Goal: Check status: Check status

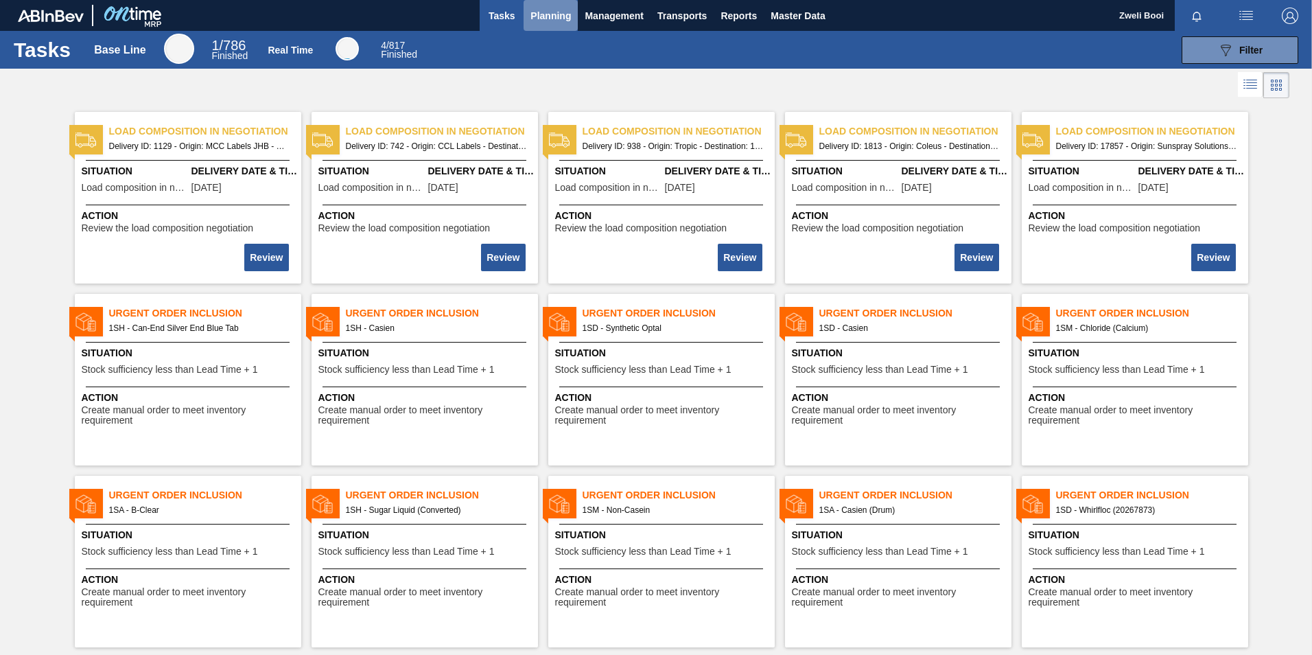
click at [561, 12] on span "Planning" at bounding box center [550, 16] width 40 height 16
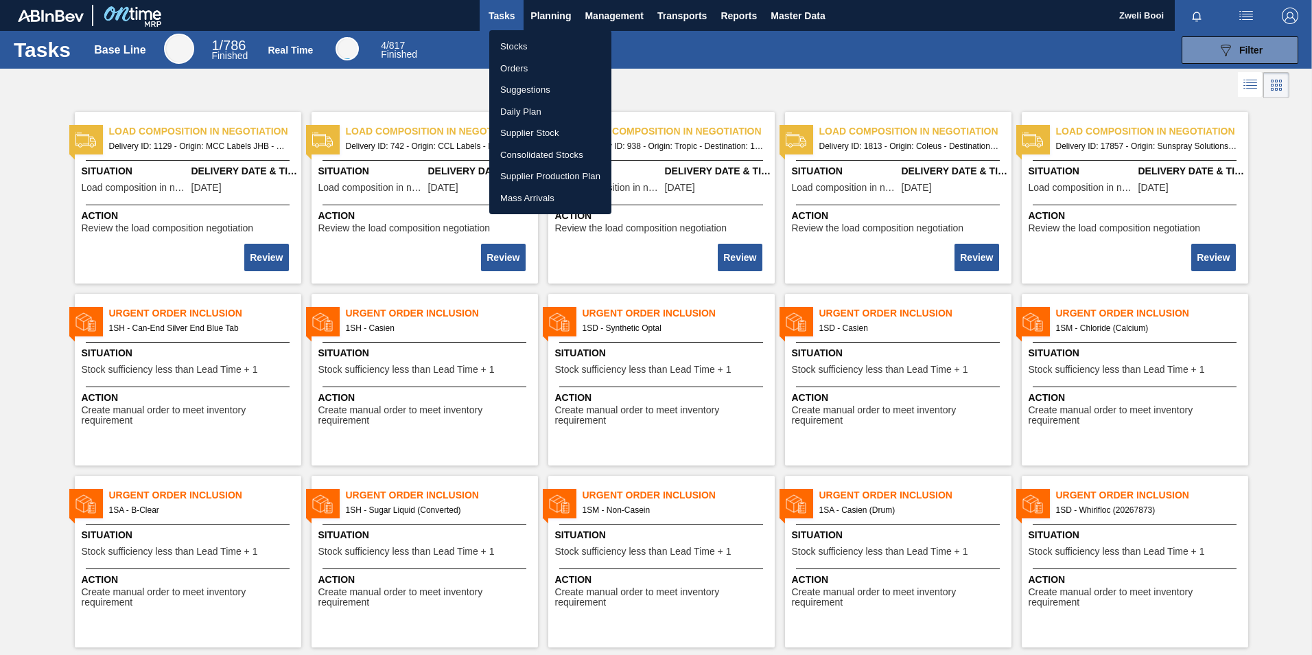
click at [520, 39] on li "Stocks" at bounding box center [550, 47] width 122 height 22
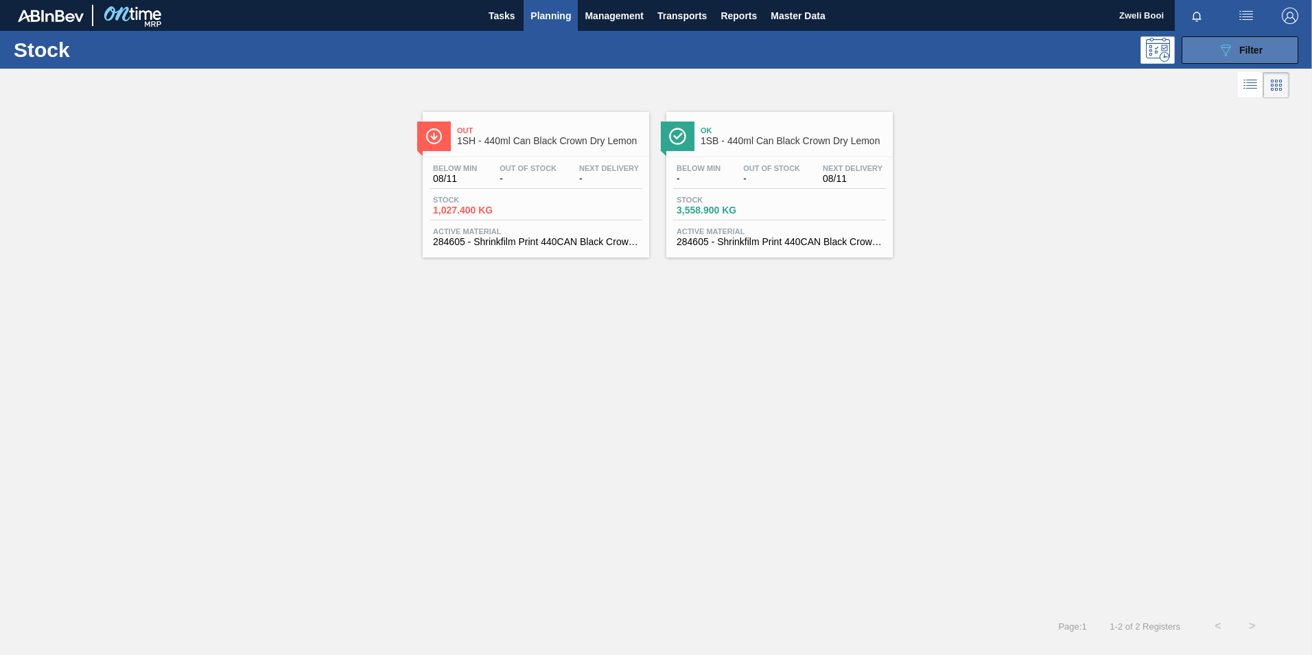
click at [1235, 50] on div "089F7B8B-B2A5-4AFE-B5C0-19BA573D28AC Filter" at bounding box center [1239, 50] width 45 height 16
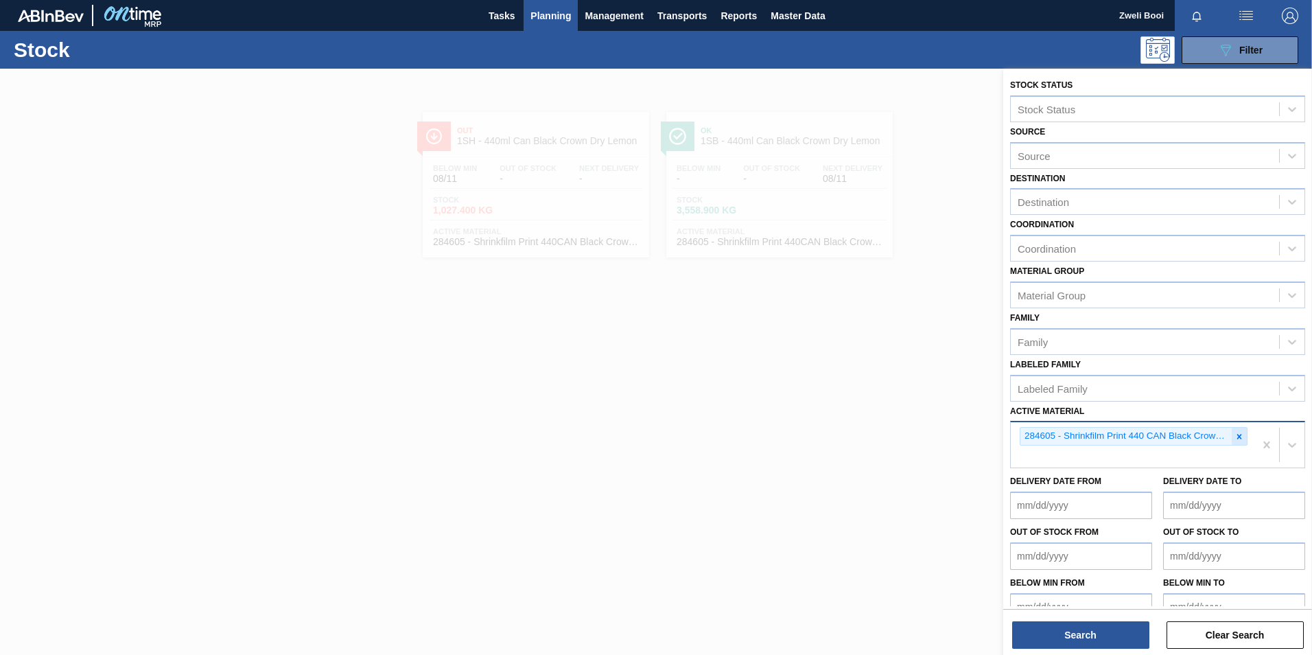
click at [1232, 438] on div at bounding box center [1239, 436] width 15 height 17
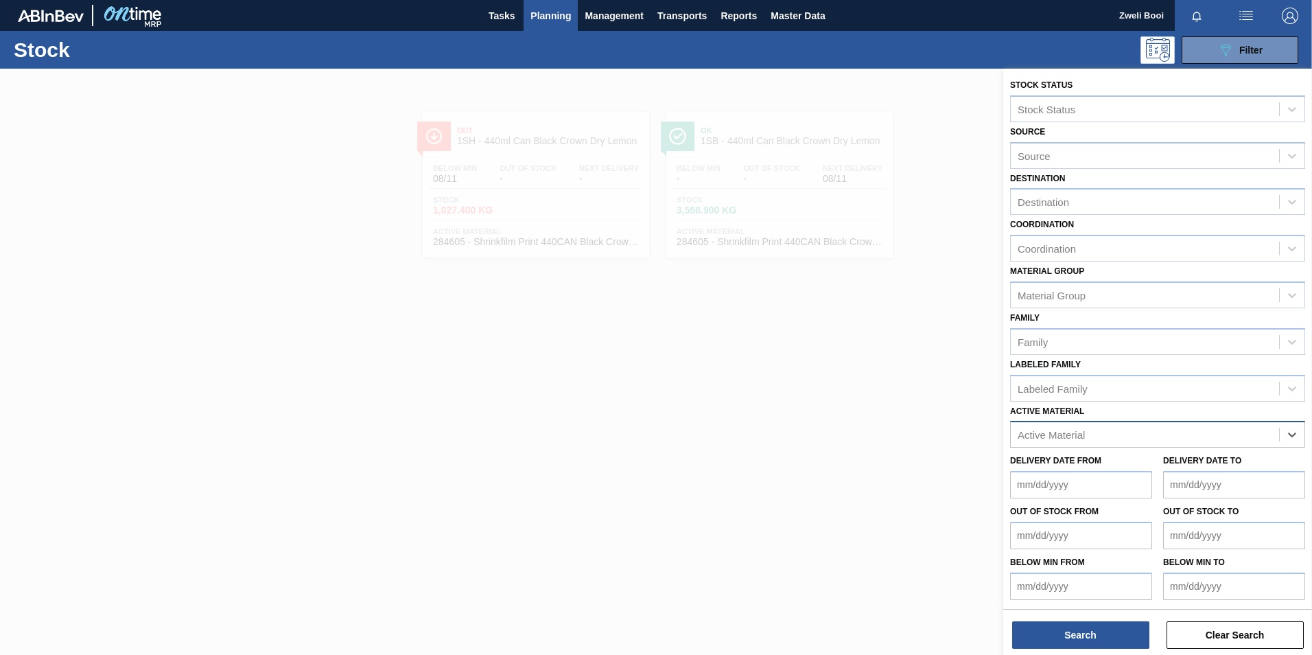
paste Material "278195"
type Material "278195"
click at [1212, 469] on div "278195 - Label Body 330NRB Fly Fish Lem (2020)" at bounding box center [1157, 468] width 295 height 25
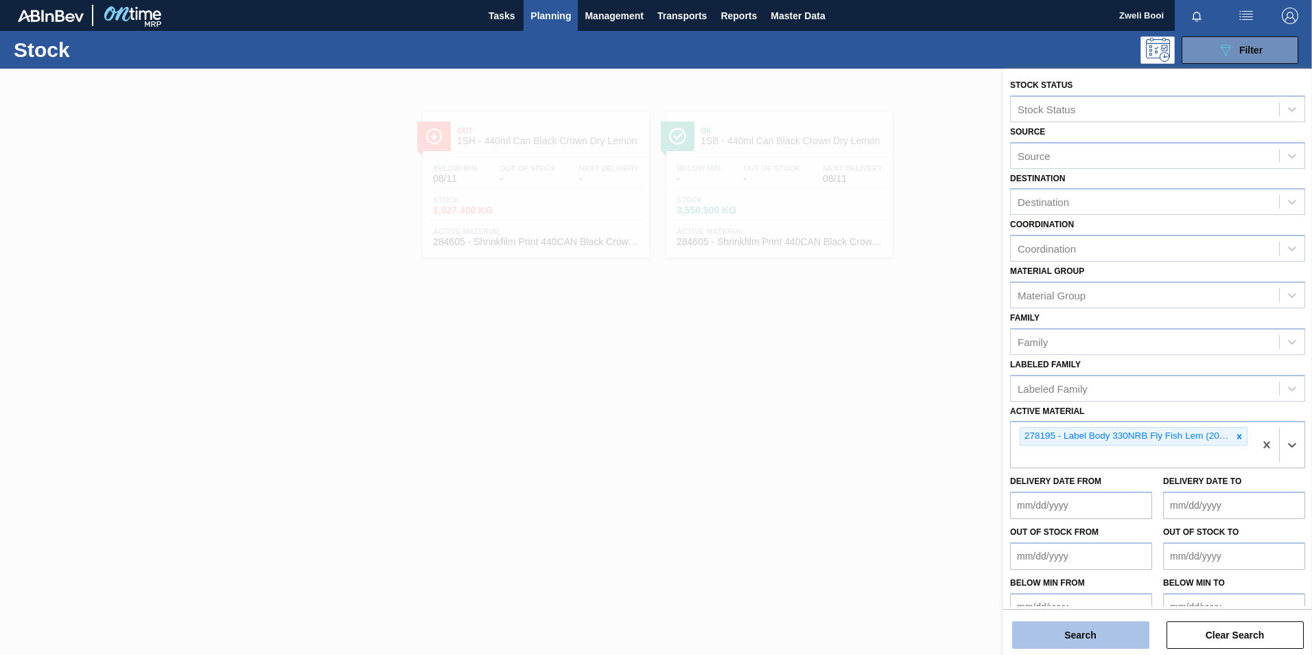
click at [1112, 636] on button "Search" at bounding box center [1080, 634] width 137 height 27
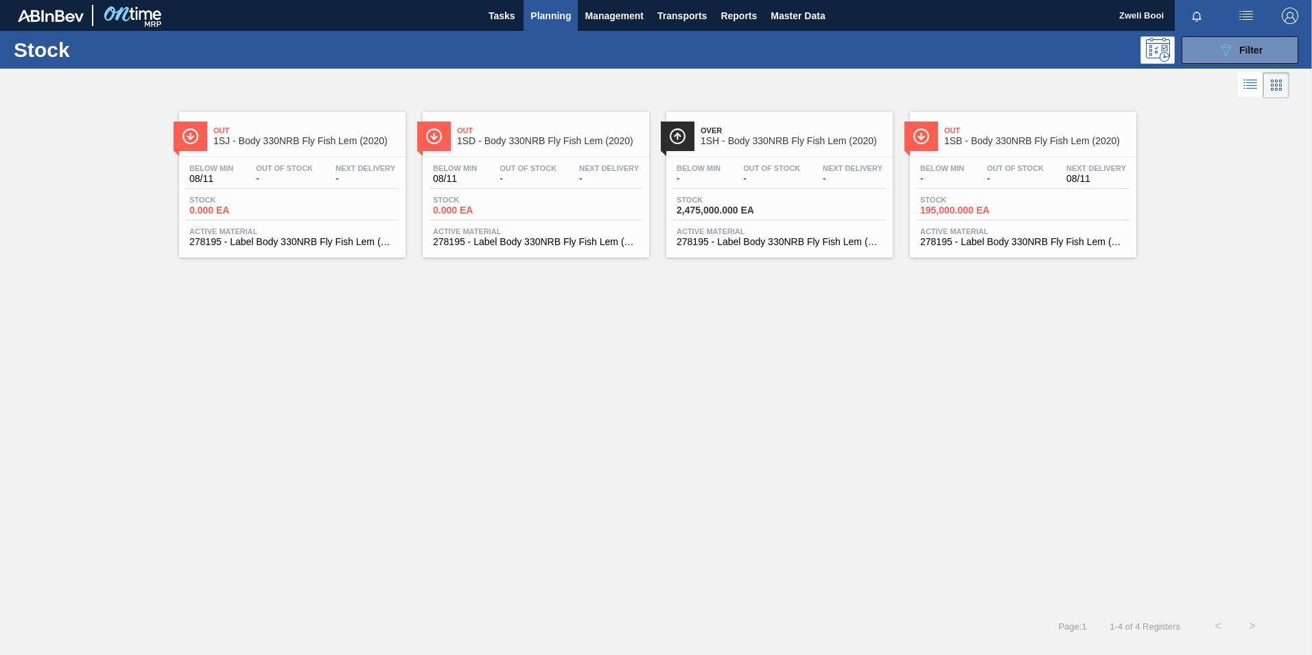
click at [972, 177] on div "Below Min - Out Of Stock - Next Delivery 08/11" at bounding box center [1023, 176] width 213 height 25
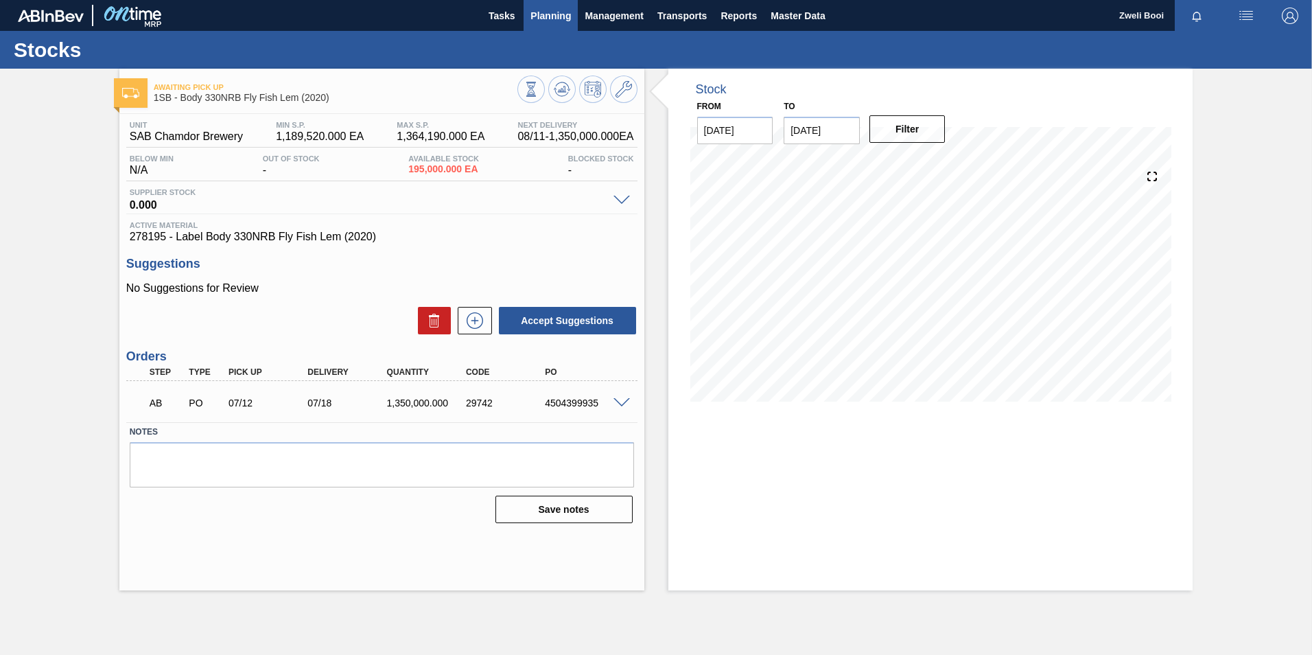
click at [537, 23] on span "Planning" at bounding box center [550, 16] width 40 height 16
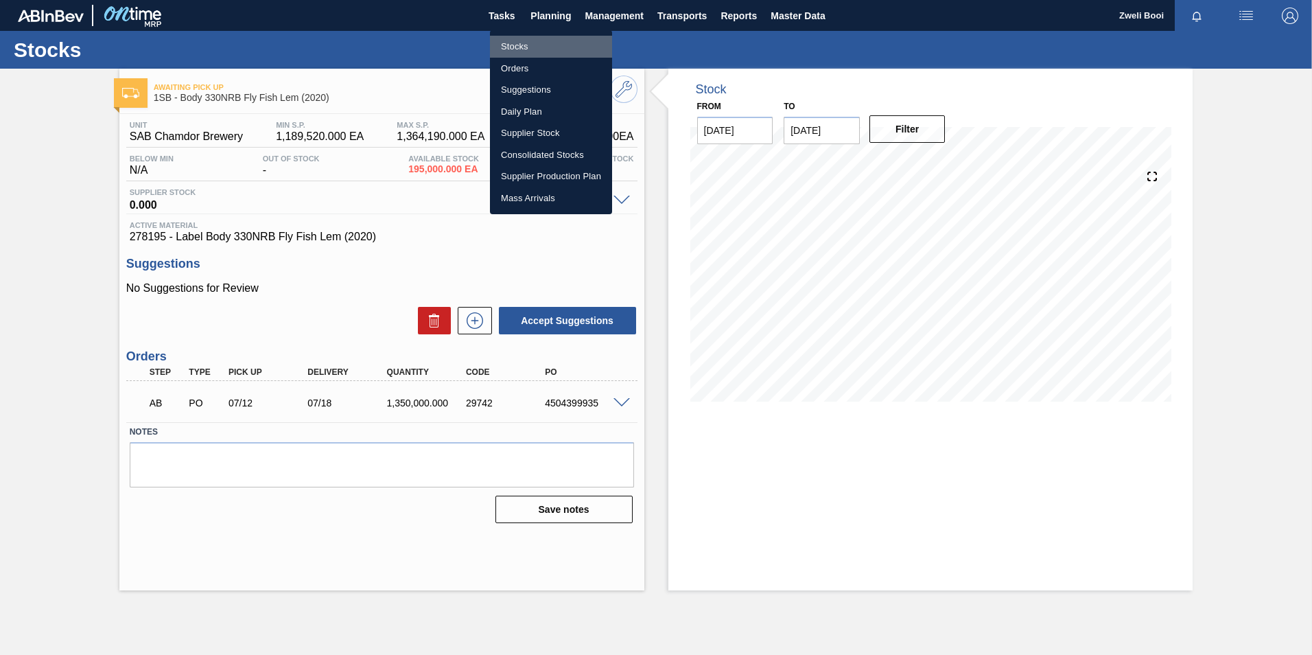
click at [520, 51] on li "Stocks" at bounding box center [551, 47] width 122 height 22
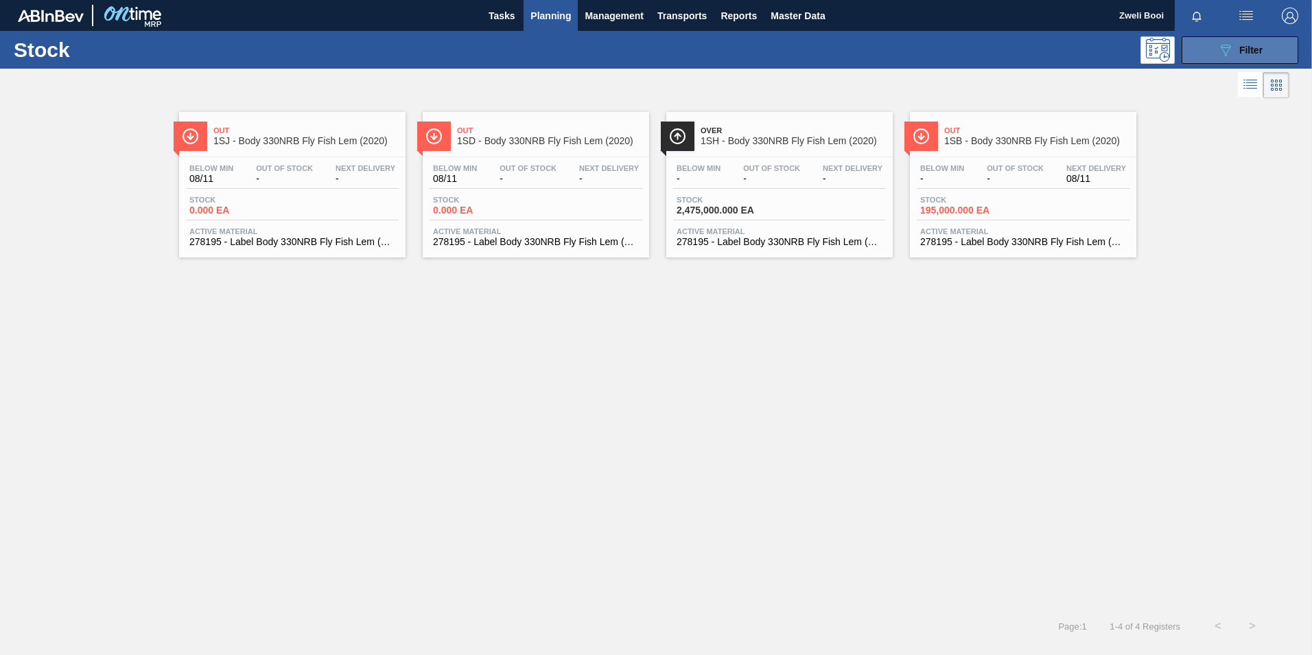
click at [1236, 42] on div "089F7B8B-B2A5-4AFE-B5C0-19BA573D28AC Filter" at bounding box center [1239, 50] width 45 height 16
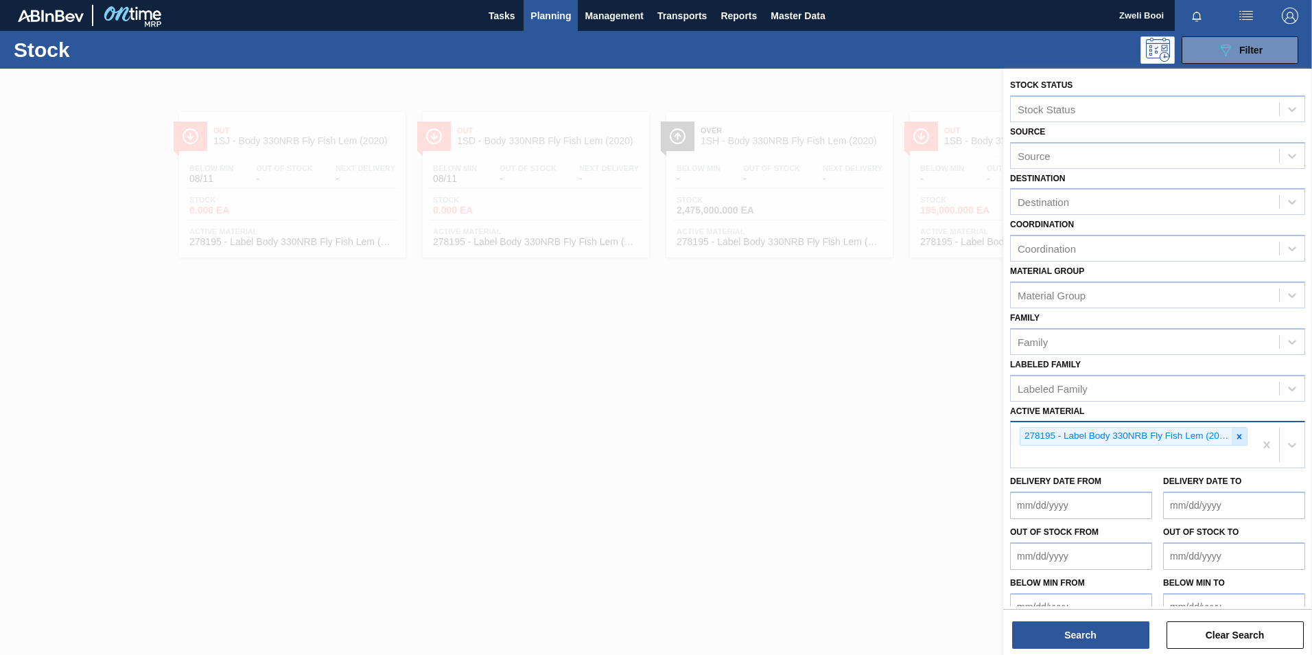
click at [1237, 439] on icon at bounding box center [1240, 437] width 10 height 10
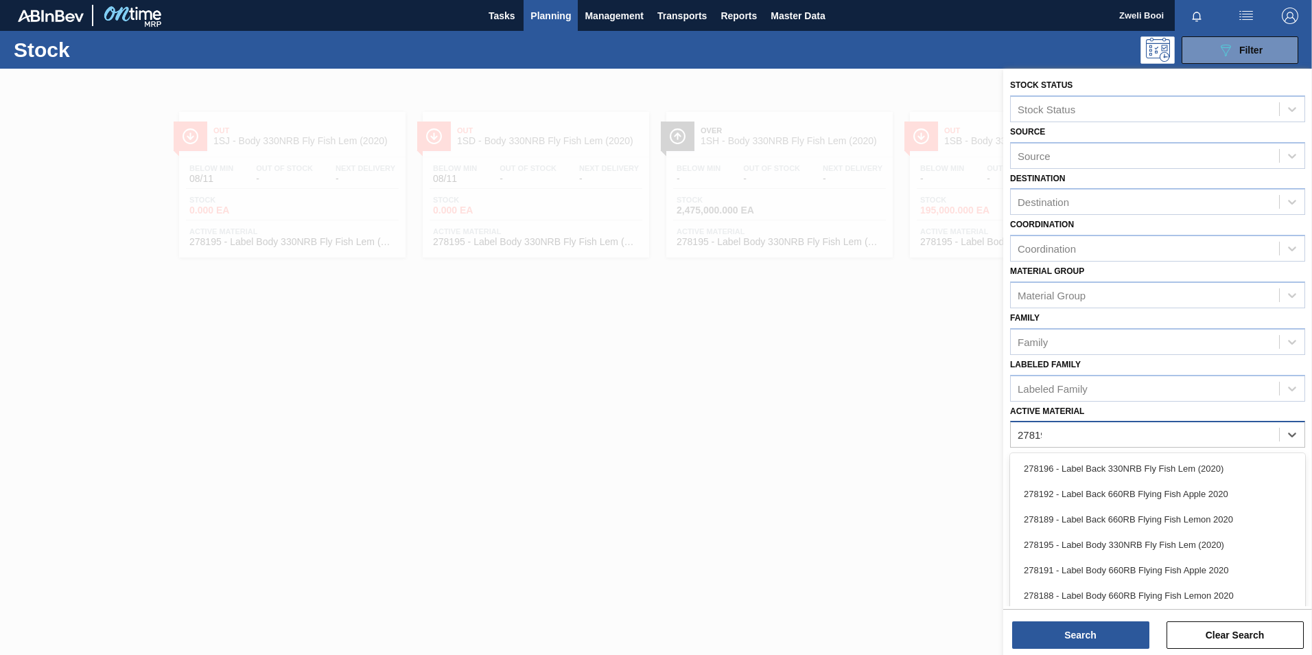
type Material "278196"
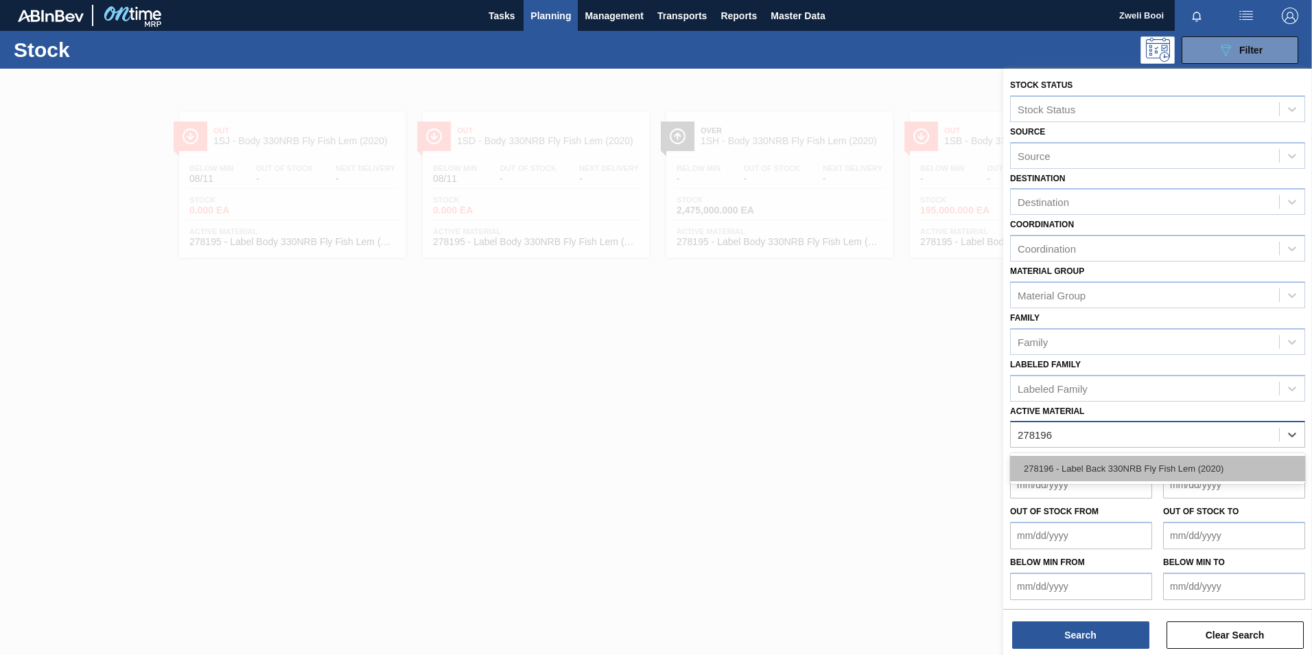
click at [1178, 471] on div "278196 - Label Back 330NRB Fly Fish Lem (2020)" at bounding box center [1157, 468] width 295 height 25
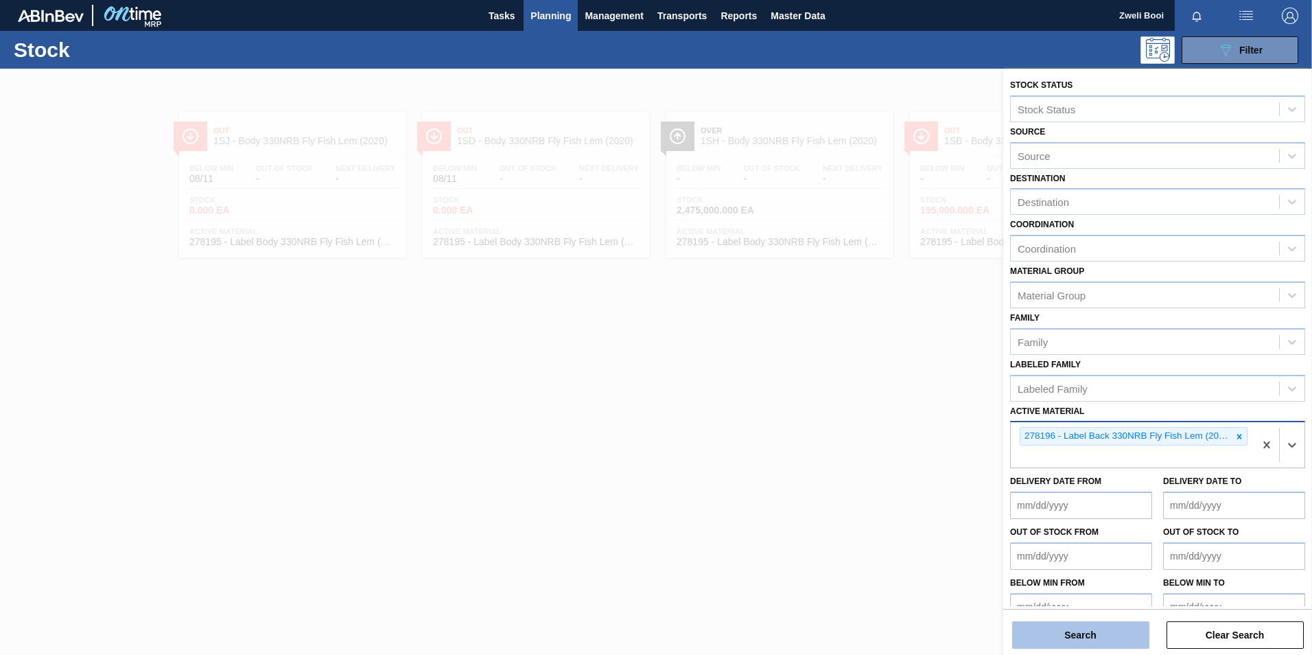
click at [1101, 642] on button "Search" at bounding box center [1080, 634] width 137 height 27
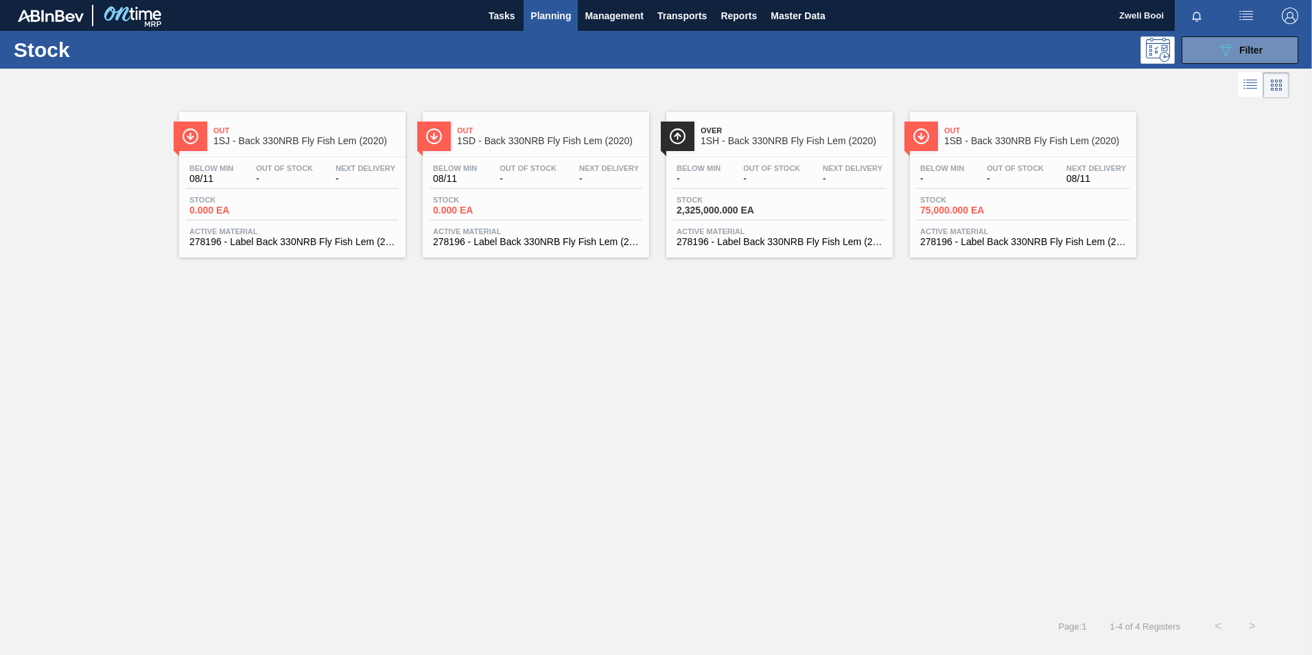
click at [982, 208] on span "75,000.000 EA" at bounding box center [968, 210] width 96 height 10
